Goal: Information Seeking & Learning: Learn about a topic

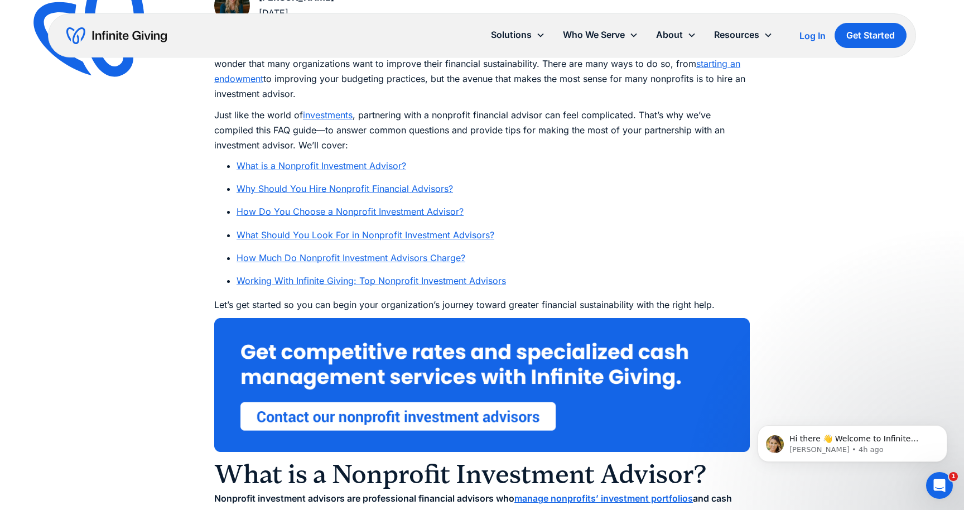
scroll to position [564, 0]
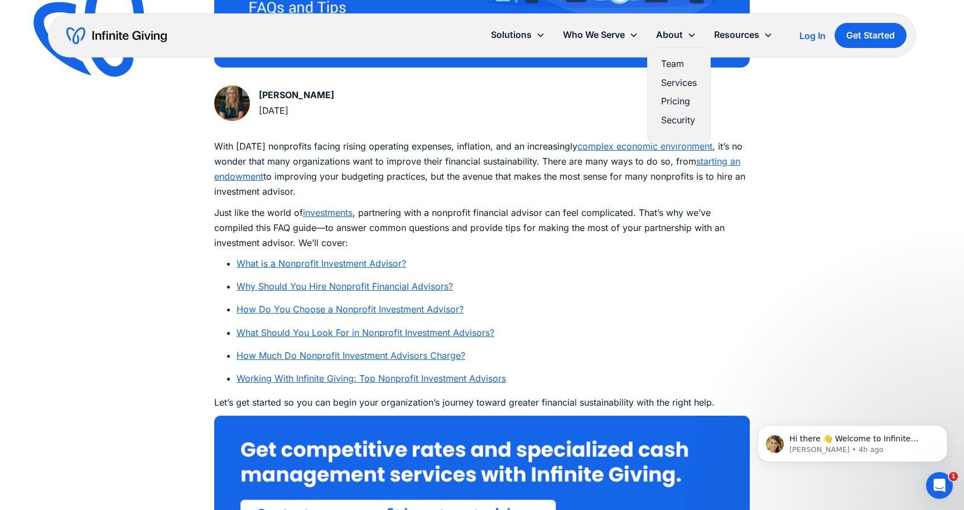
click at [670, 101] on link "Pricing" at bounding box center [679, 101] width 36 height 15
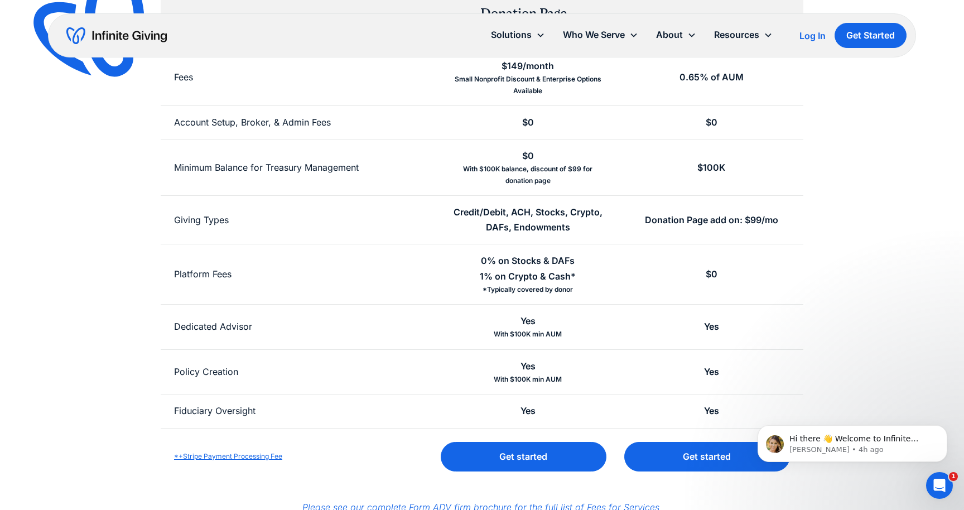
scroll to position [258, 0]
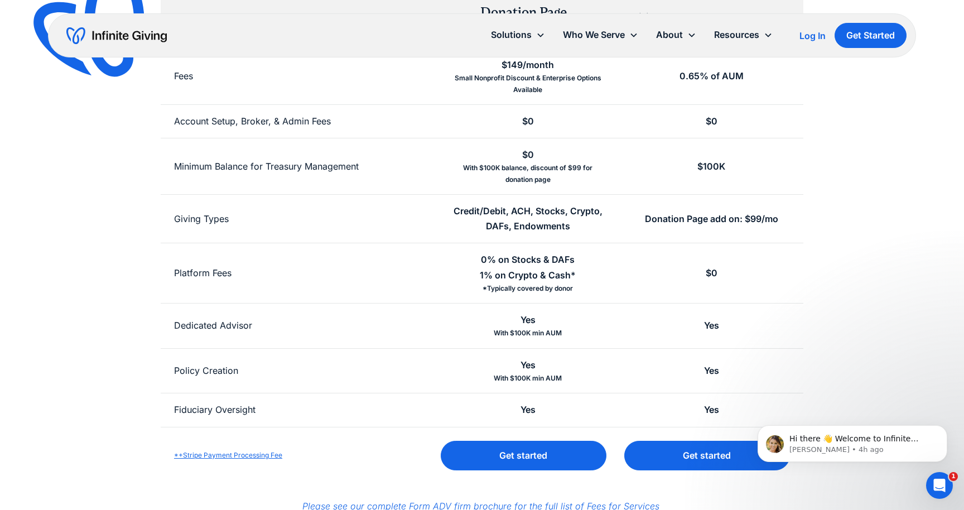
click at [530, 334] on div "With $100K min AUM" at bounding box center [528, 333] width 68 height 11
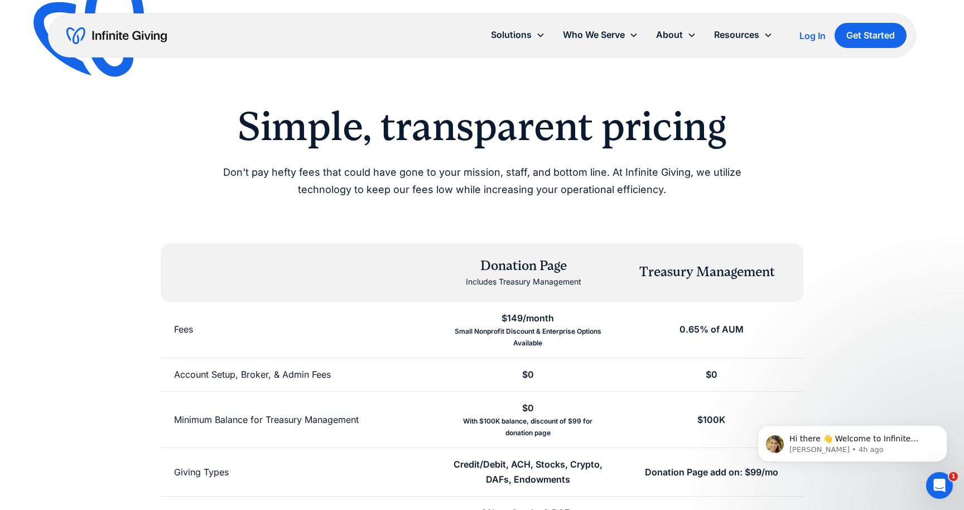
scroll to position [0, 0]
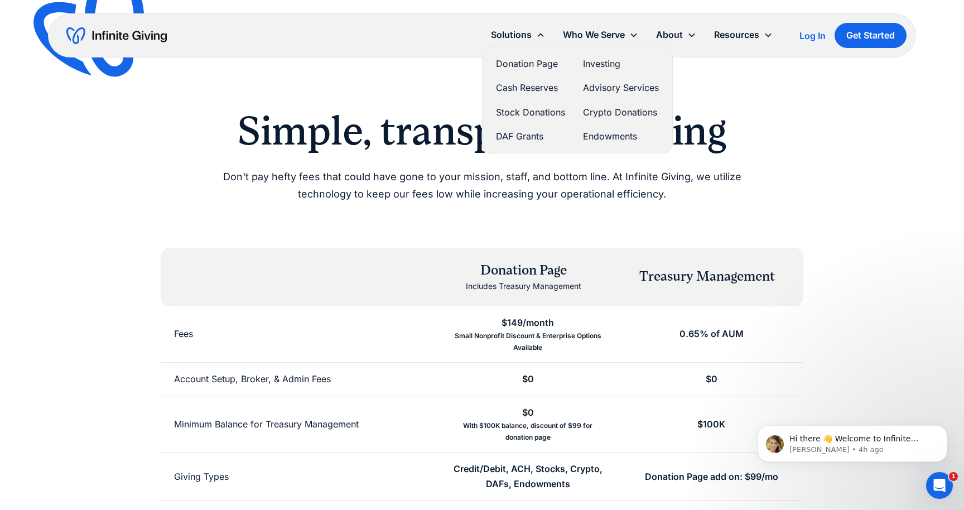
click at [528, 89] on link "Cash Reserves" at bounding box center [530, 87] width 69 height 15
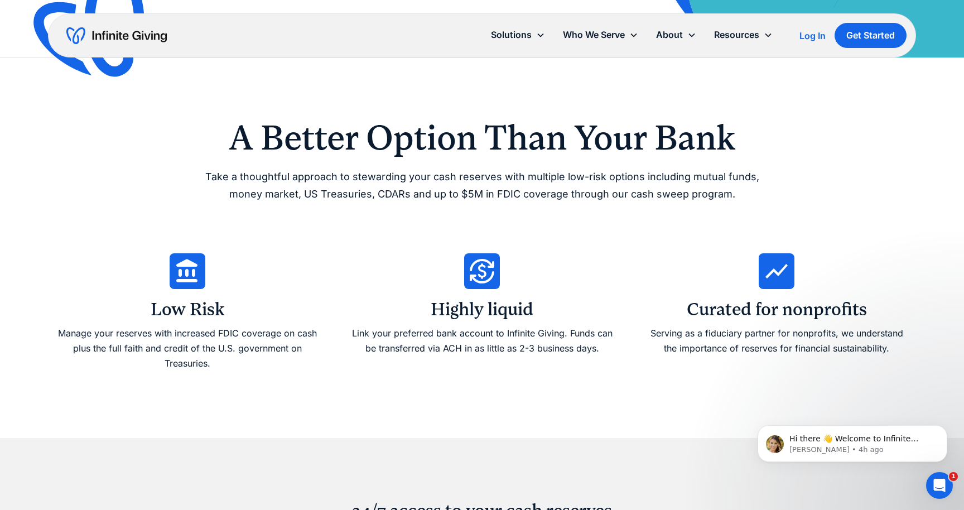
scroll to position [406, 0]
